Goal: Find specific page/section: Find specific page/section

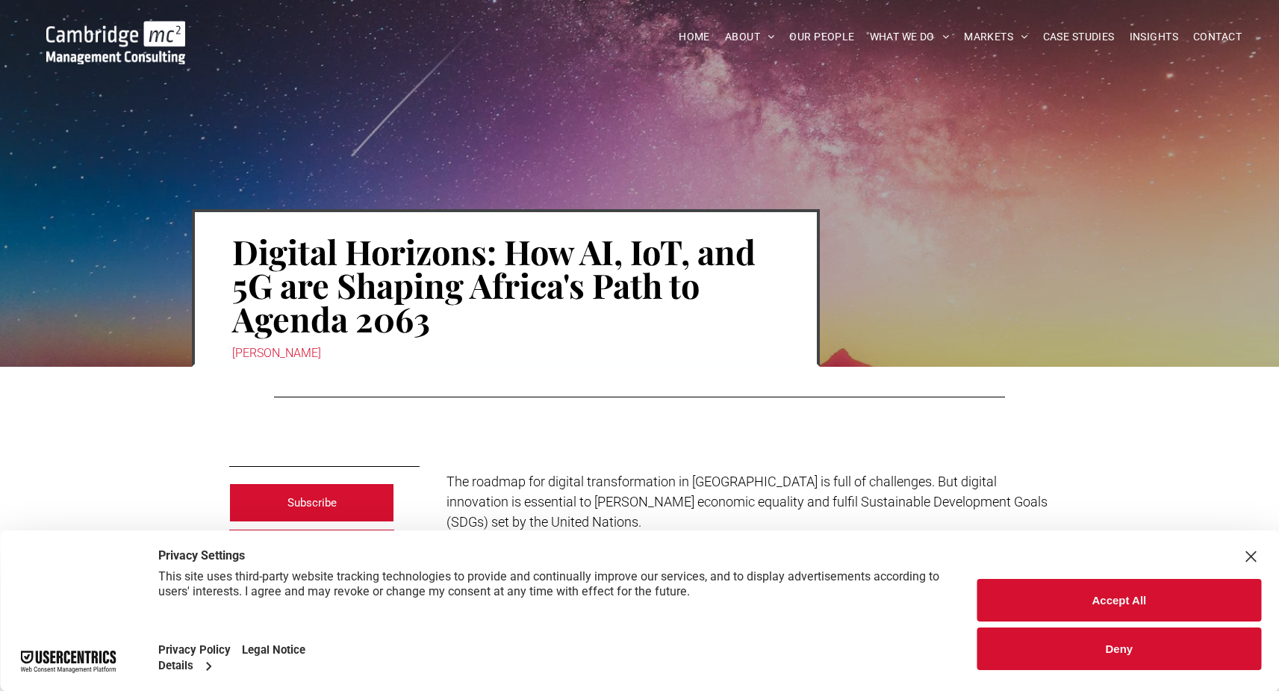
click at [1102, 652] on button "Deny" at bounding box center [1120, 648] width 284 height 43
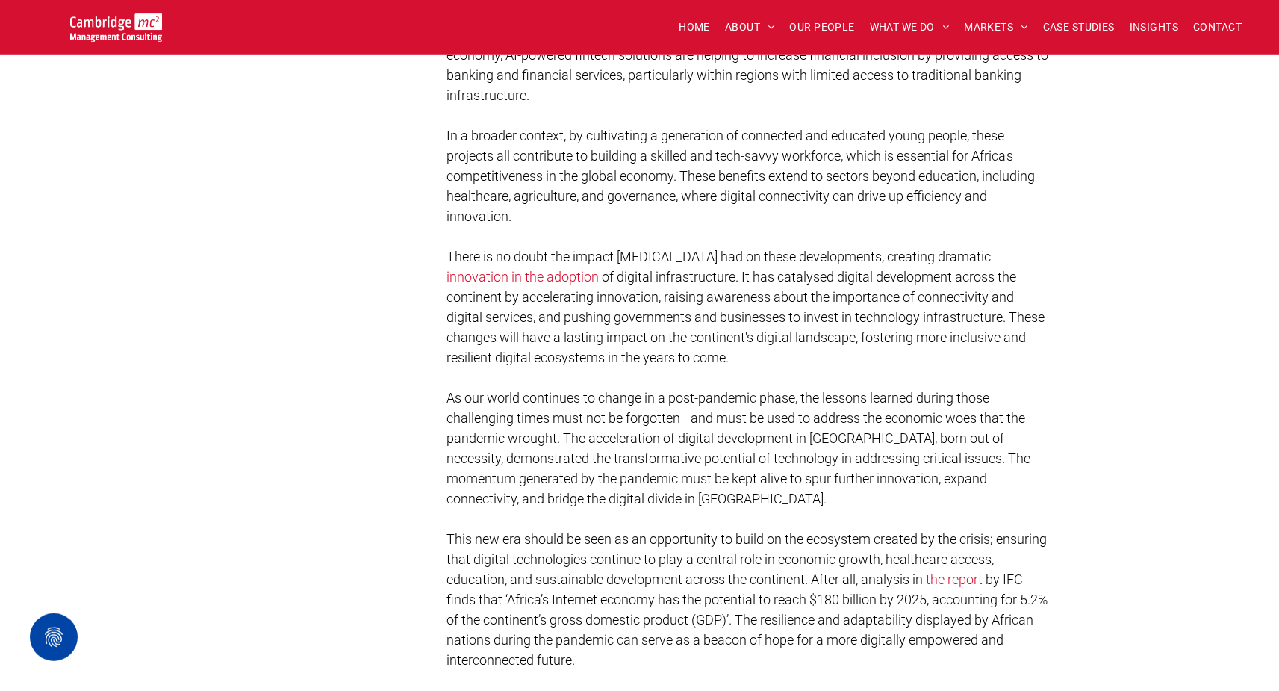
scroll to position [1864, 0]
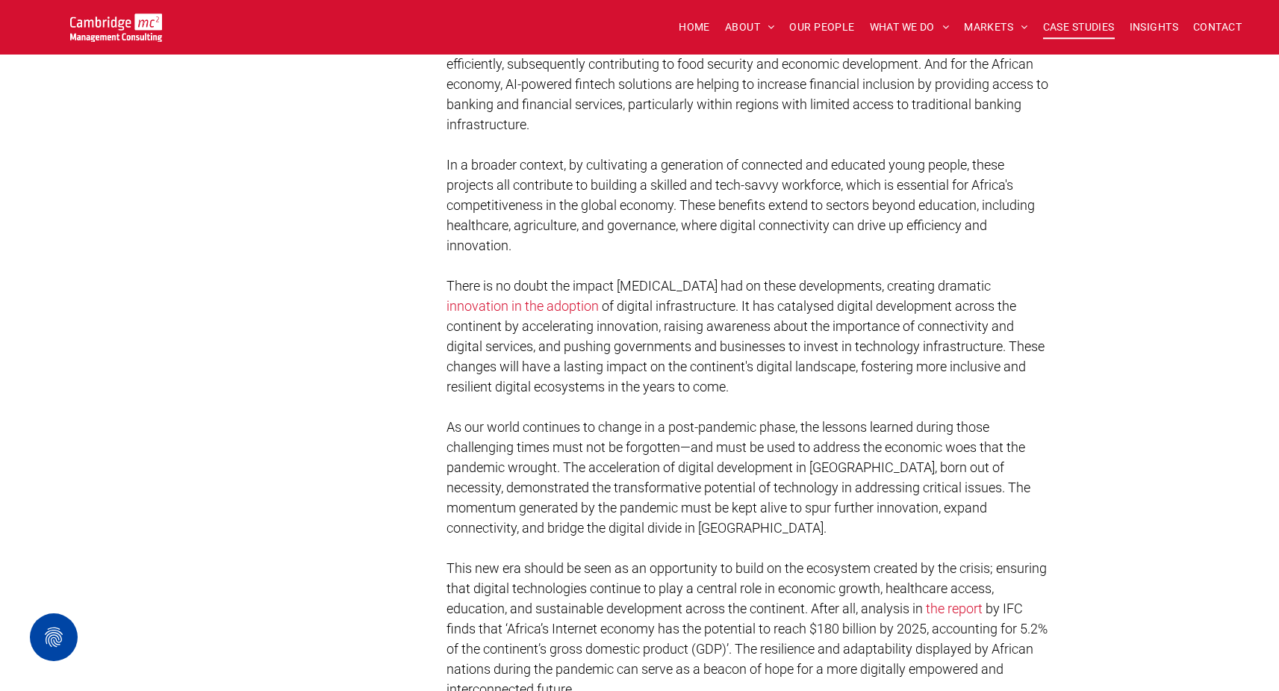
click at [1064, 26] on span "CASE STUDIES" at bounding box center [1079, 27] width 72 height 23
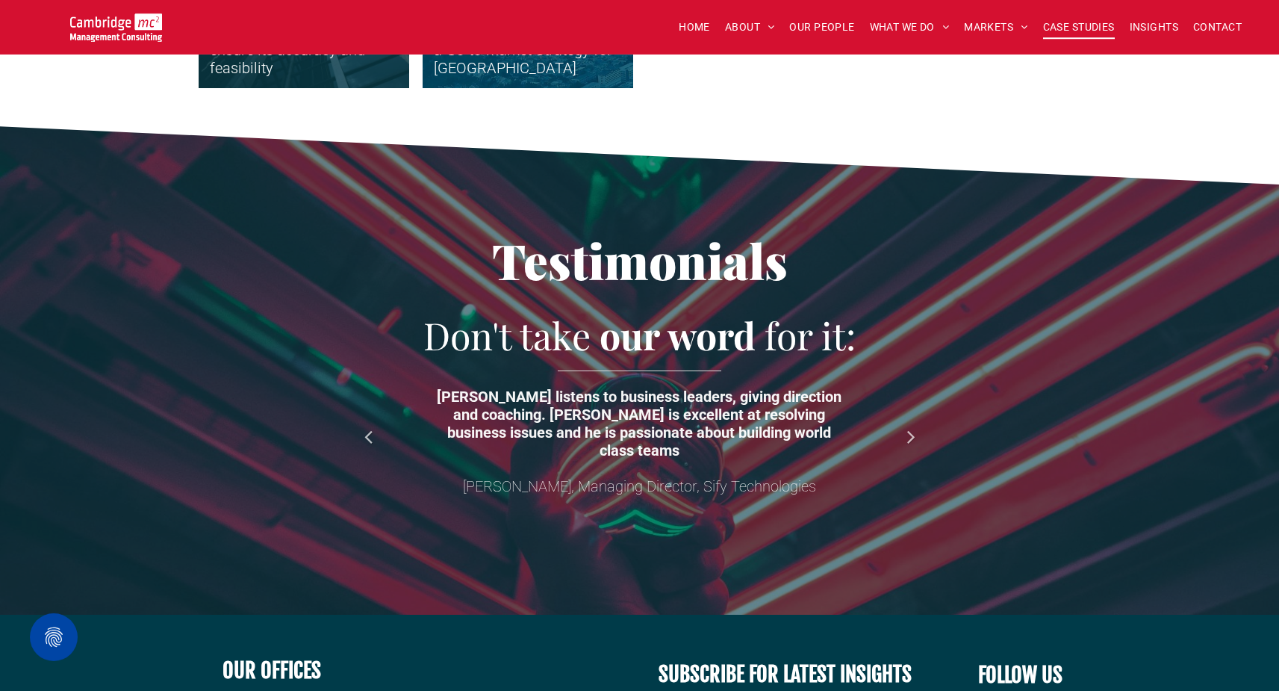
scroll to position [3657, 0]
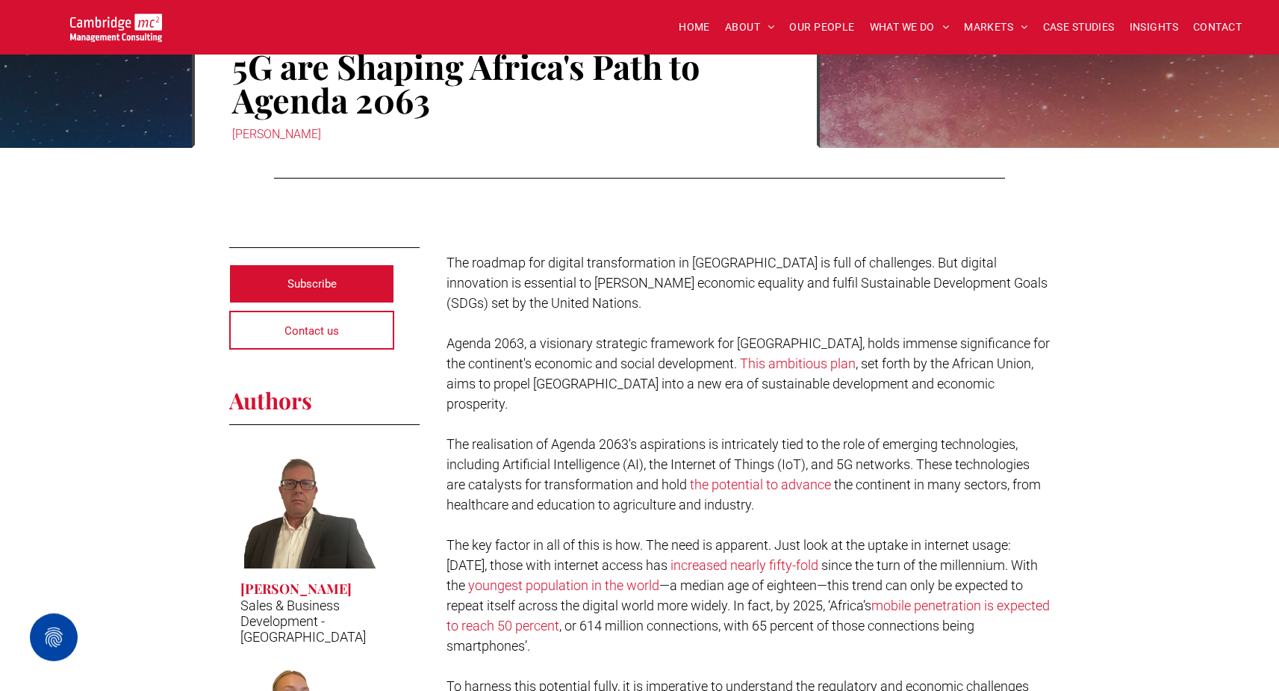
scroll to position [215, 0]
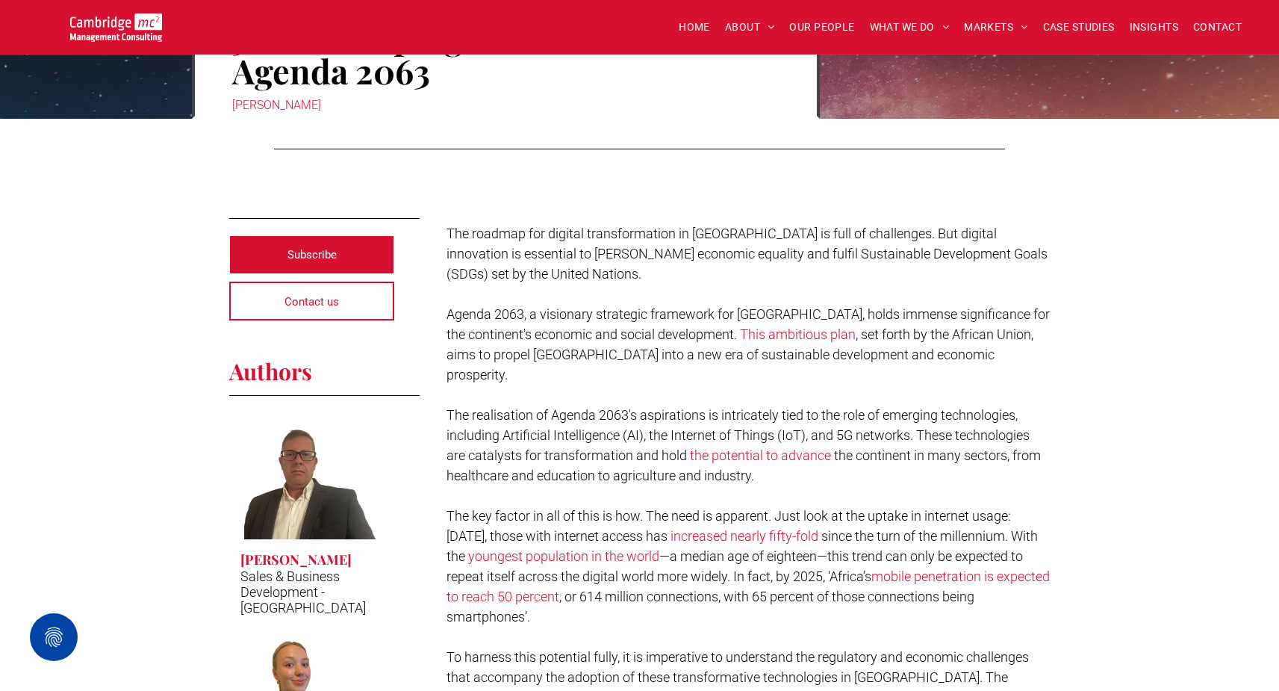
scroll to position [251, 0]
